Goal: Use online tool/utility: Utilize a website feature to perform a specific function

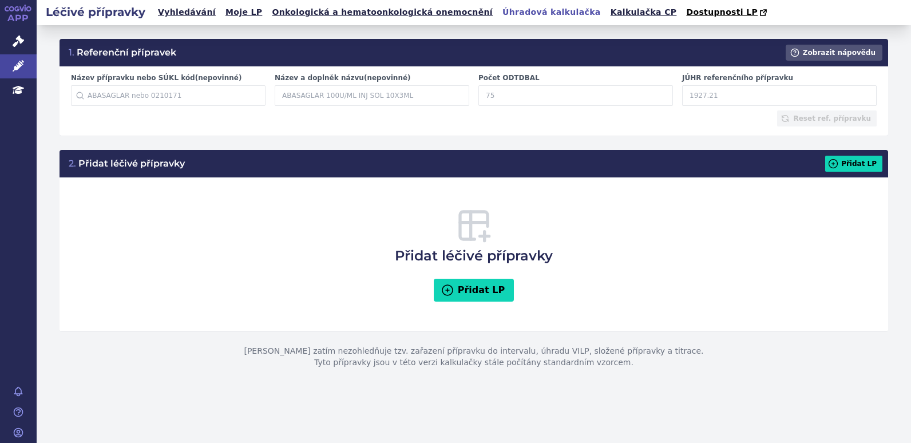
click at [499, 7] on link "Úhradová kalkulačka" at bounding box center [551, 12] width 105 height 15
click at [607, 14] on link "Kalkulačka CP" at bounding box center [643, 12] width 73 height 15
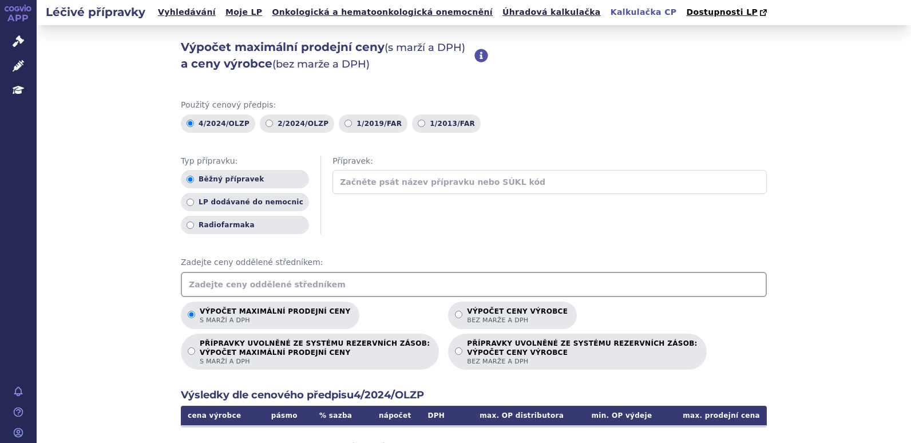
click at [477, 189] on input "text" at bounding box center [549, 182] width 434 height 24
click at [389, 290] on input "text" at bounding box center [474, 284] width 586 height 25
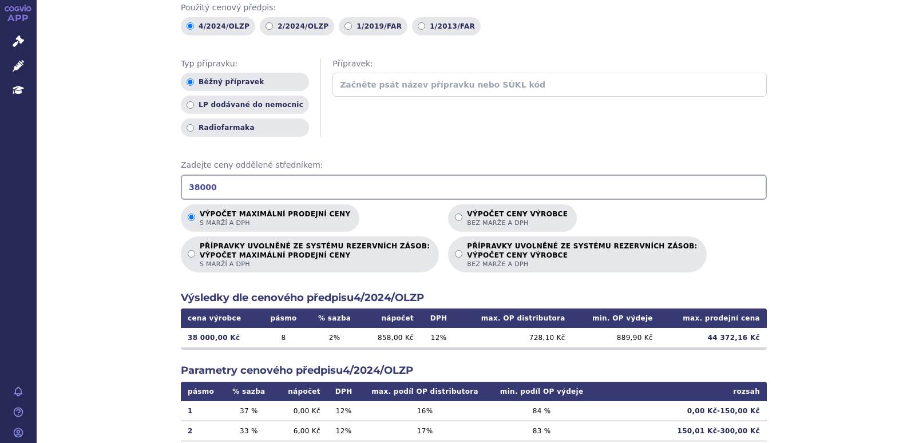
scroll to position [114, 0]
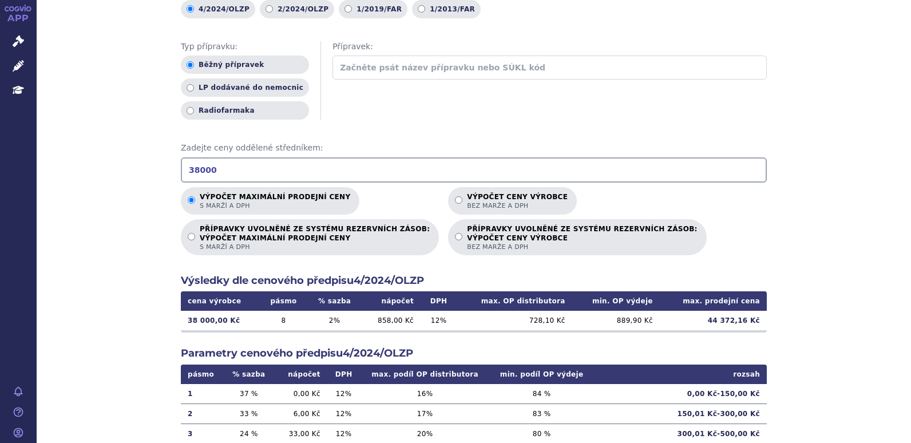
drag, startPoint x: 224, startPoint y: 174, endPoint x: 135, endPoint y: 179, distance: 88.8
click at [135, 179] on div "Výpočet maximální prodejní ceny (s marží a DPH) a ceny výrobce (bez marže a DPH…" at bounding box center [474, 244] width 874 height 667
drag, startPoint x: 195, startPoint y: 165, endPoint x: 88, endPoint y: 157, distance: 107.3
click at [88, 157] on div "Výpočet maximální prodejní ceny (s marží a DPH) a ceny výrobce (bez marže a DPH…" at bounding box center [474, 244] width 874 height 667
type input "19000"
